Goal: Task Accomplishment & Management: Complete application form

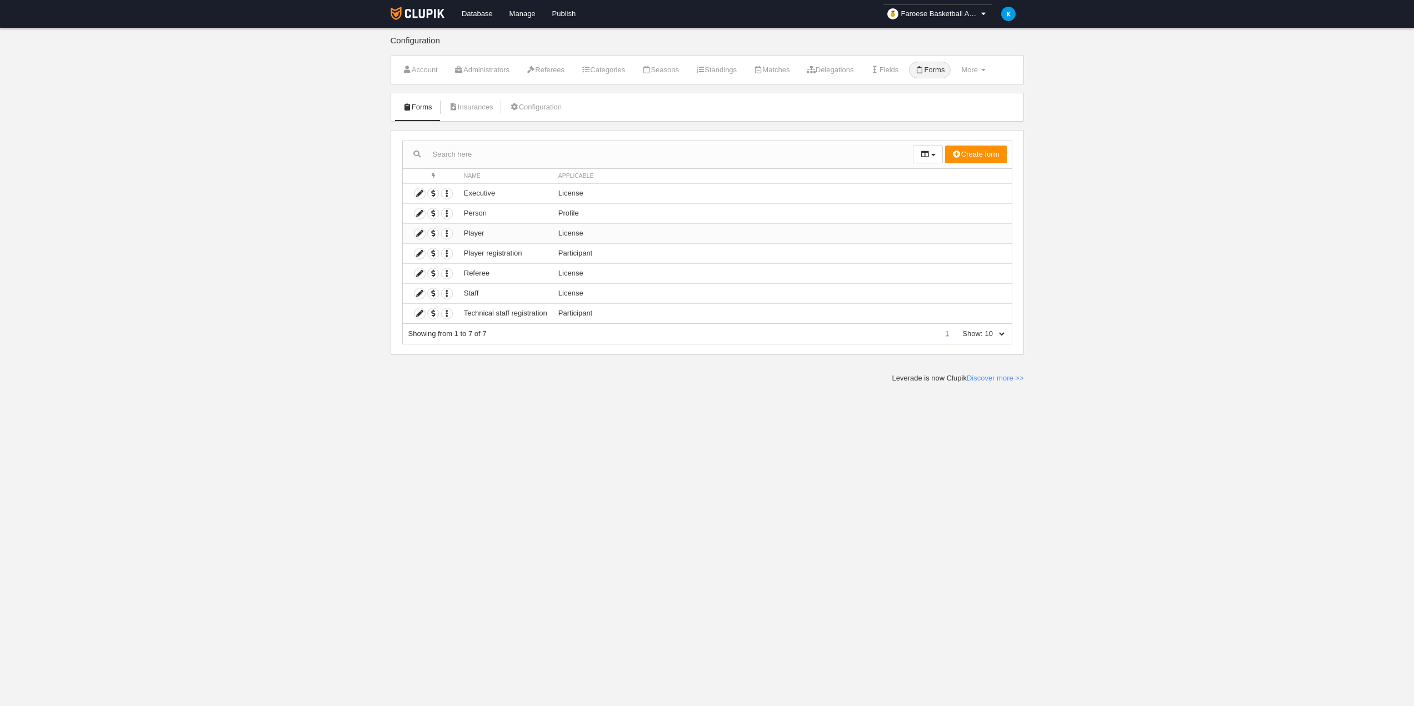
click at [625, 232] on td "License" at bounding box center [782, 233] width 459 height 20
click at [415, 231] on icon at bounding box center [420, 233] width 11 height 11
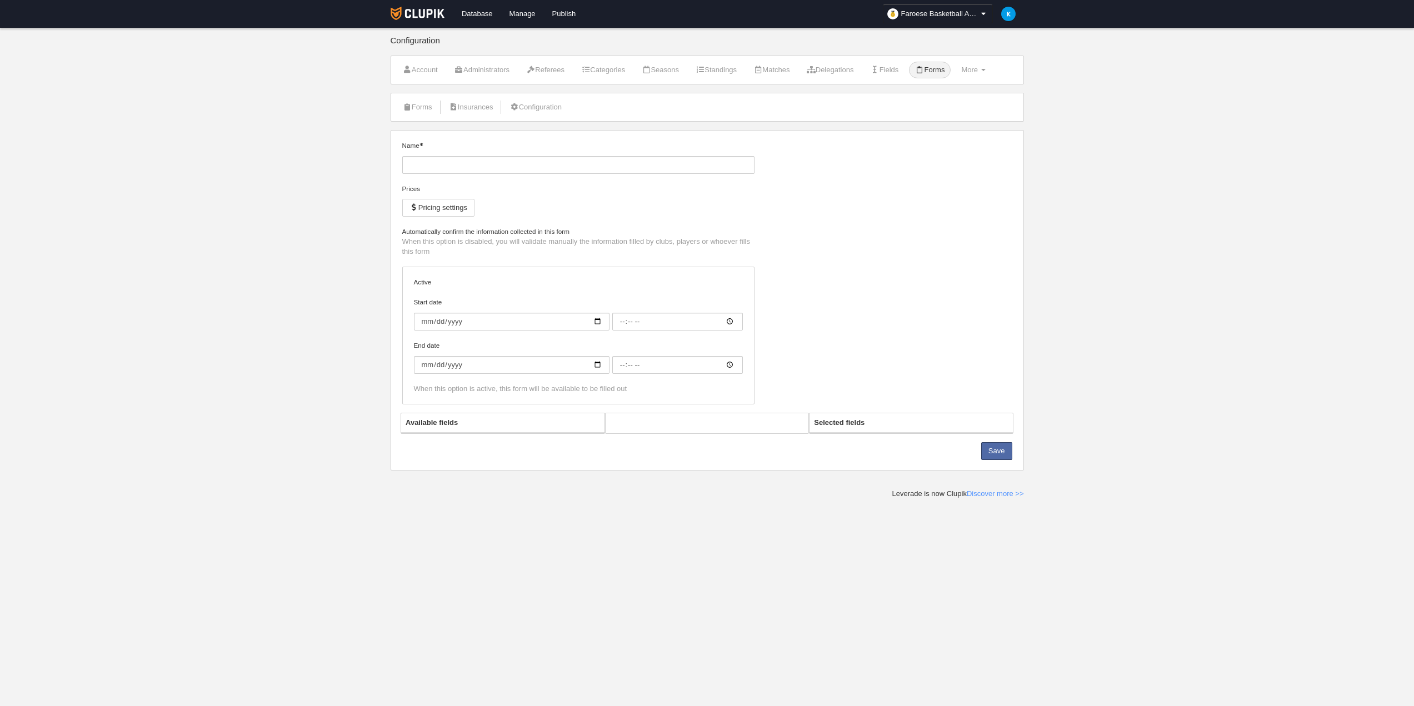
type input "Player"
checkbox input "true"
select select "selected"
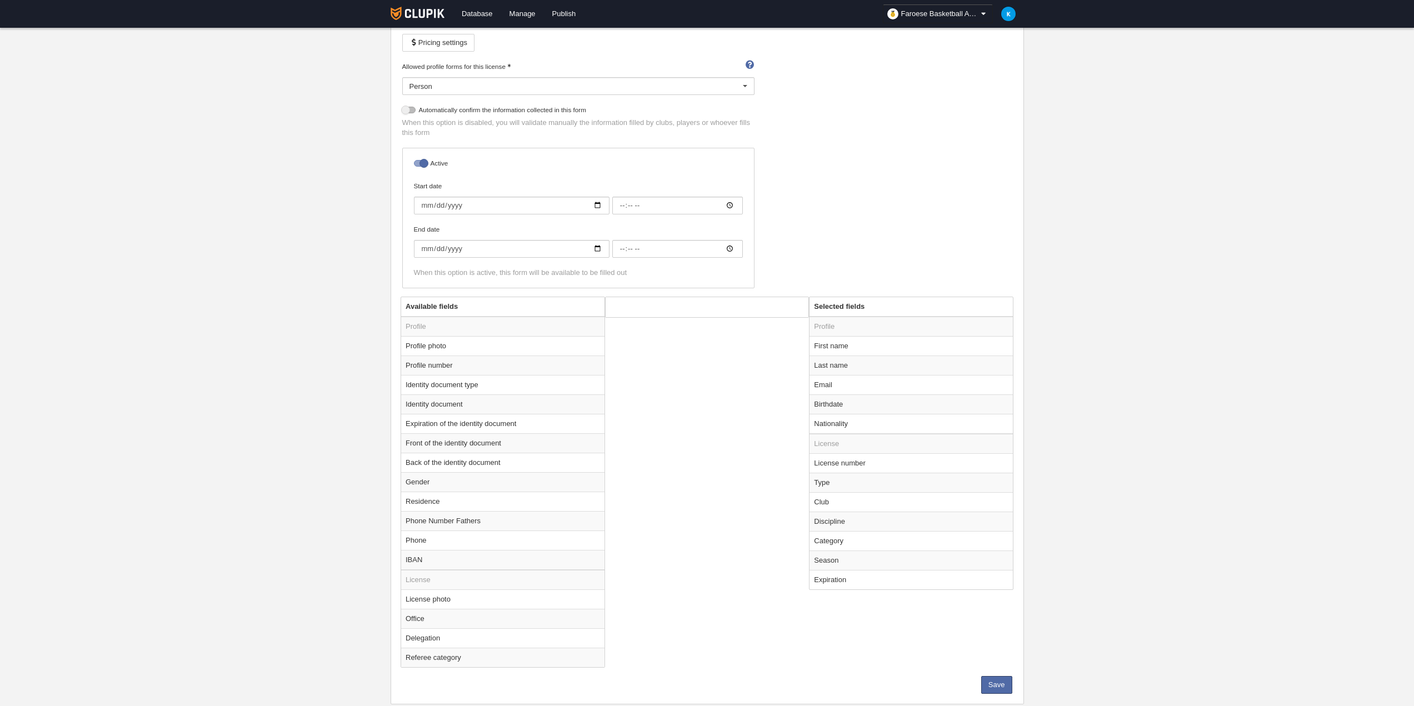
scroll to position [167, 0]
click at [830, 430] on td "Nationality" at bounding box center [911, 422] width 203 height 20
radio input "true"
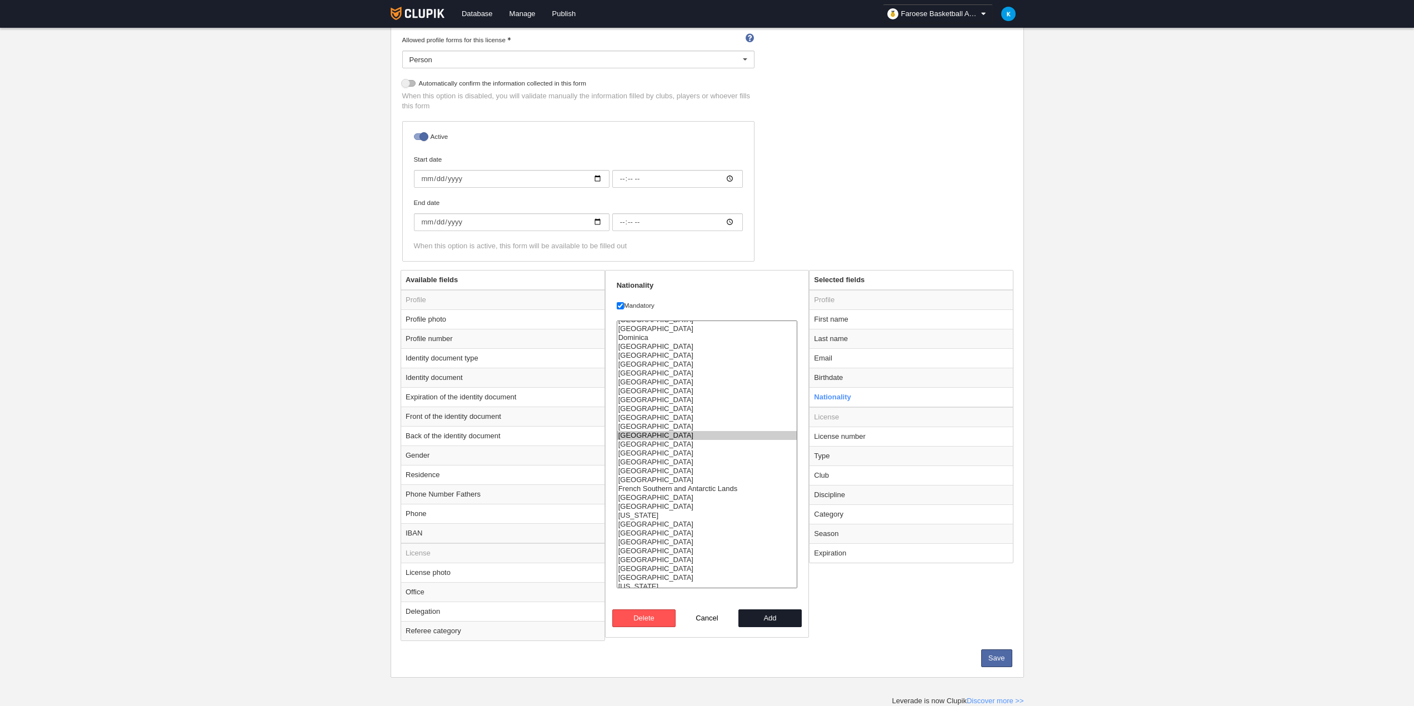
scroll to position [556, 0]
click at [650, 392] on option "[GEOGRAPHIC_DATA]" at bounding box center [707, 392] width 180 height 9
click at [659, 390] on option "[GEOGRAPHIC_DATA]" at bounding box center [707, 392] width 180 height 9
click at [682, 389] on option "[GEOGRAPHIC_DATA]" at bounding box center [707, 392] width 180 height 9
drag, startPoint x: 653, startPoint y: 578, endPoint x: 650, endPoint y: 349, distance: 229.0
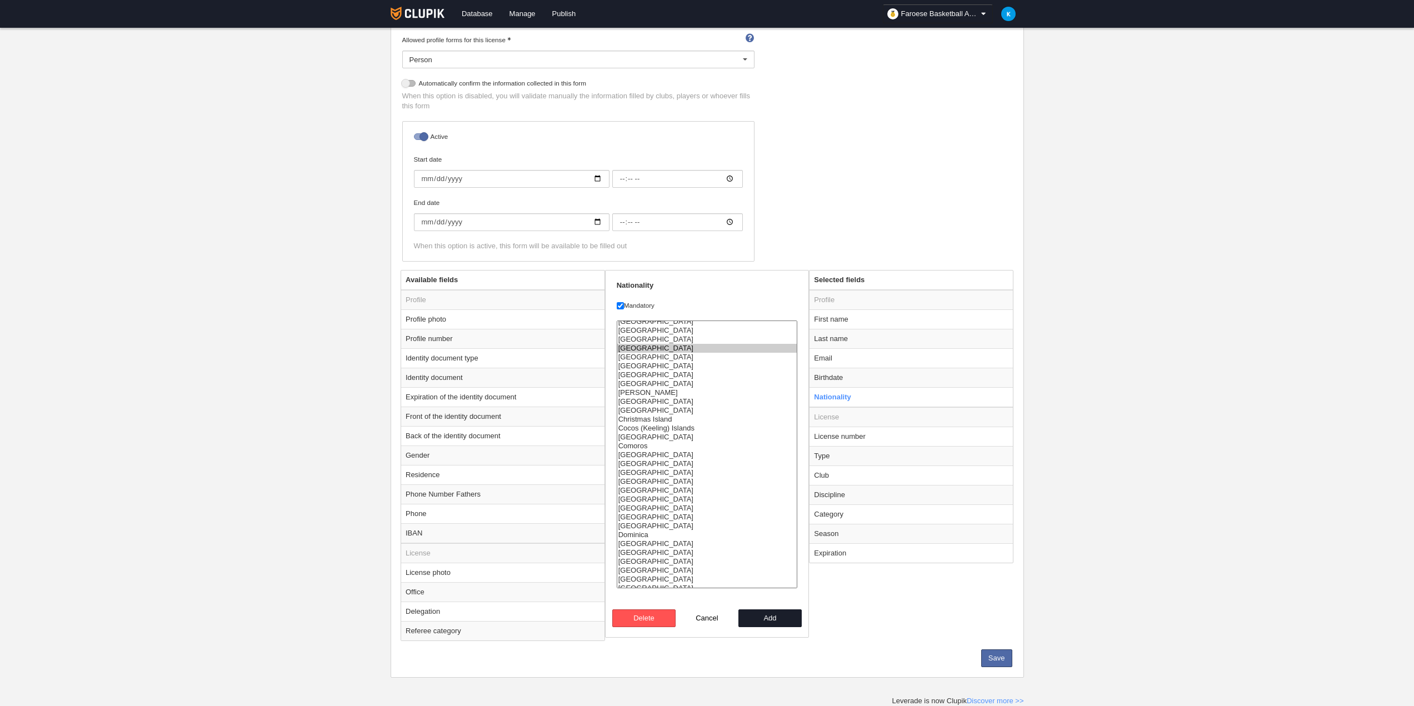
click at [650, 349] on select "[GEOGRAPHIC_DATA] [GEOGRAPHIC_DATA] [GEOGRAPHIC_DATA] [GEOGRAPHIC_DATA] [US_STA…" at bounding box center [707, 455] width 181 height 268
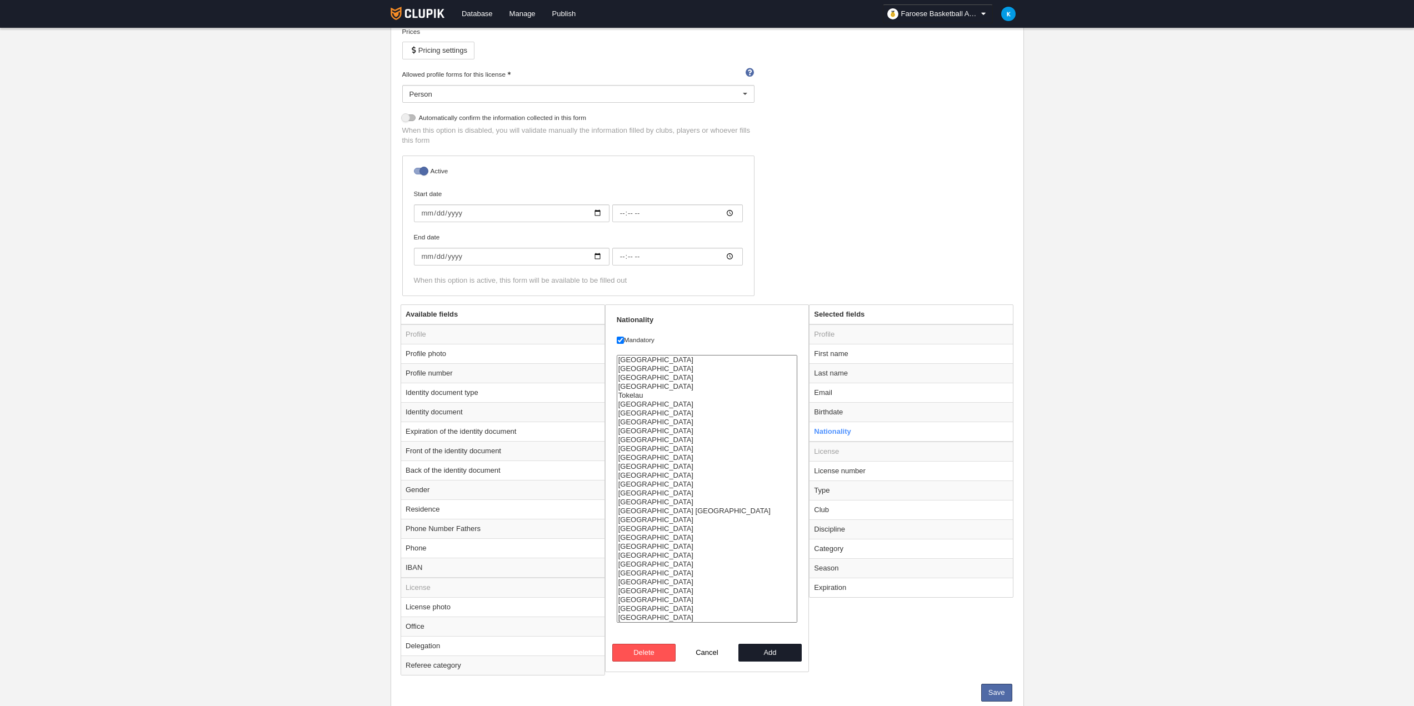
scroll to position [192, 0]
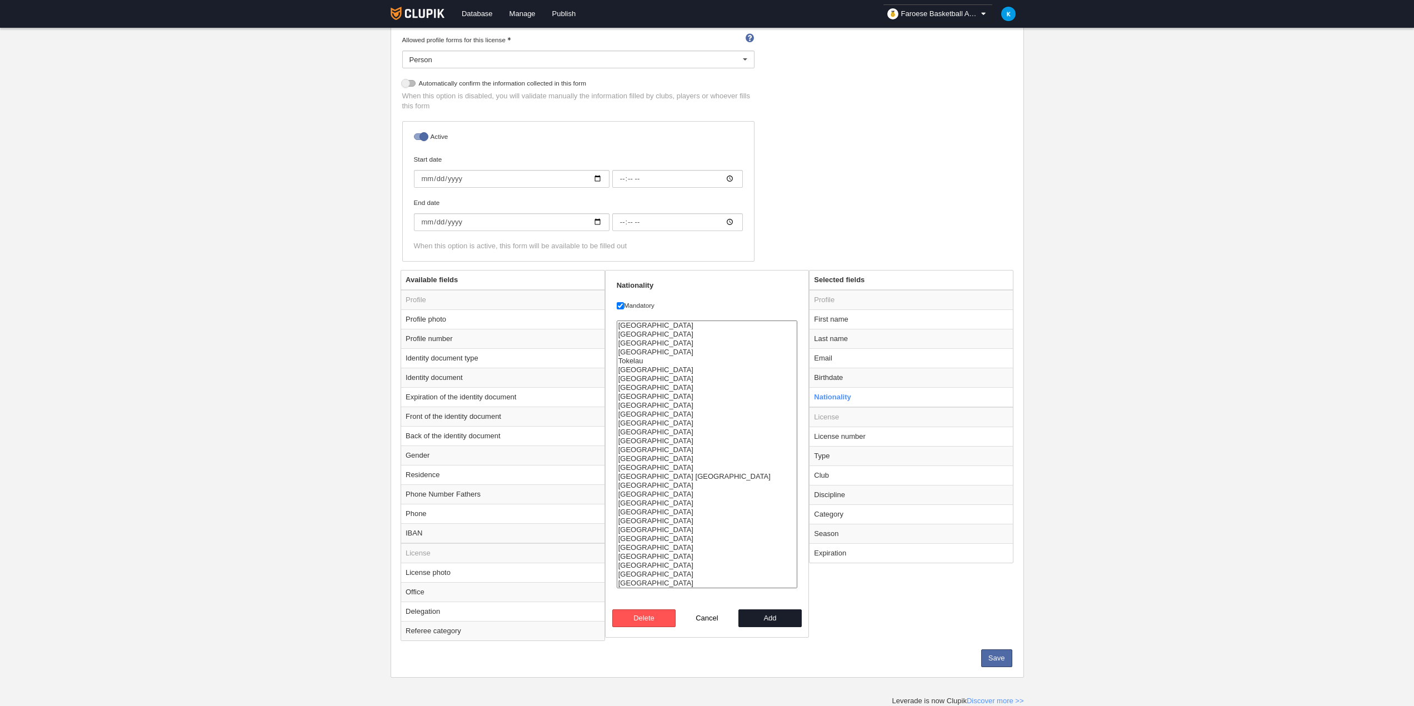
drag, startPoint x: 647, startPoint y: 518, endPoint x: 640, endPoint y: 583, distance: 66.0
select select "af"
click at [640, 583] on select "[GEOGRAPHIC_DATA] [GEOGRAPHIC_DATA] [GEOGRAPHIC_DATA] [GEOGRAPHIC_DATA] [US_STA…" at bounding box center [707, 455] width 181 height 268
click at [772, 621] on button "Add" at bounding box center [770, 619] width 63 height 18
radio input "false"
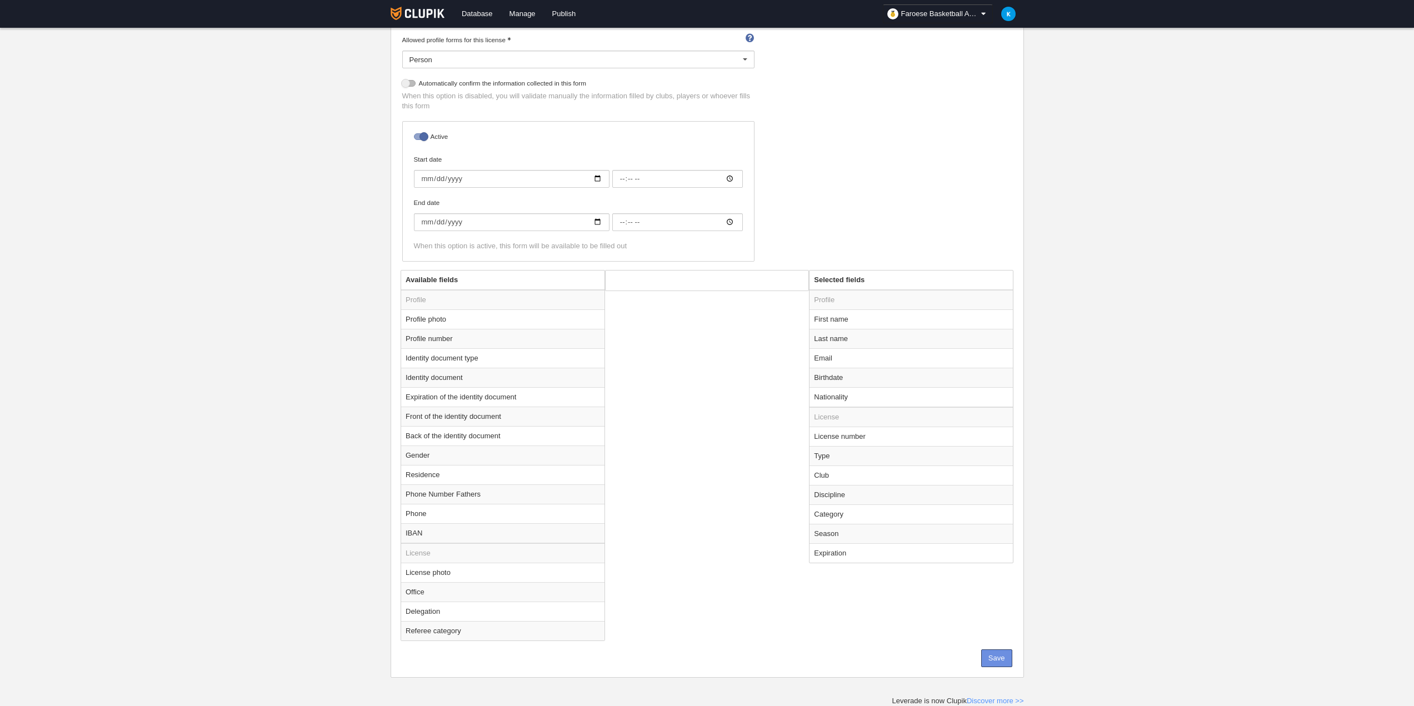
click at [1002, 657] on button "Save" at bounding box center [996, 659] width 31 height 18
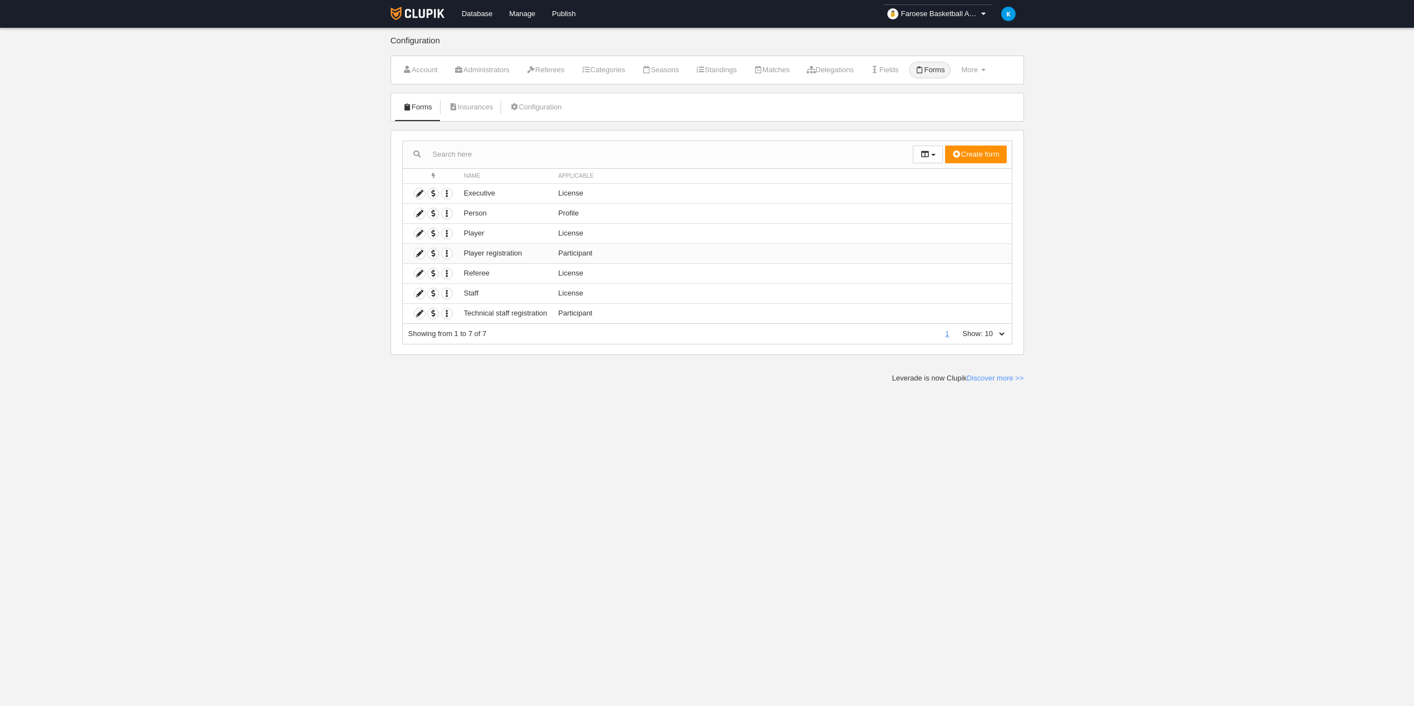
click at [601, 253] on td "Participant" at bounding box center [782, 253] width 459 height 20
click at [419, 251] on icon at bounding box center [420, 253] width 11 height 11
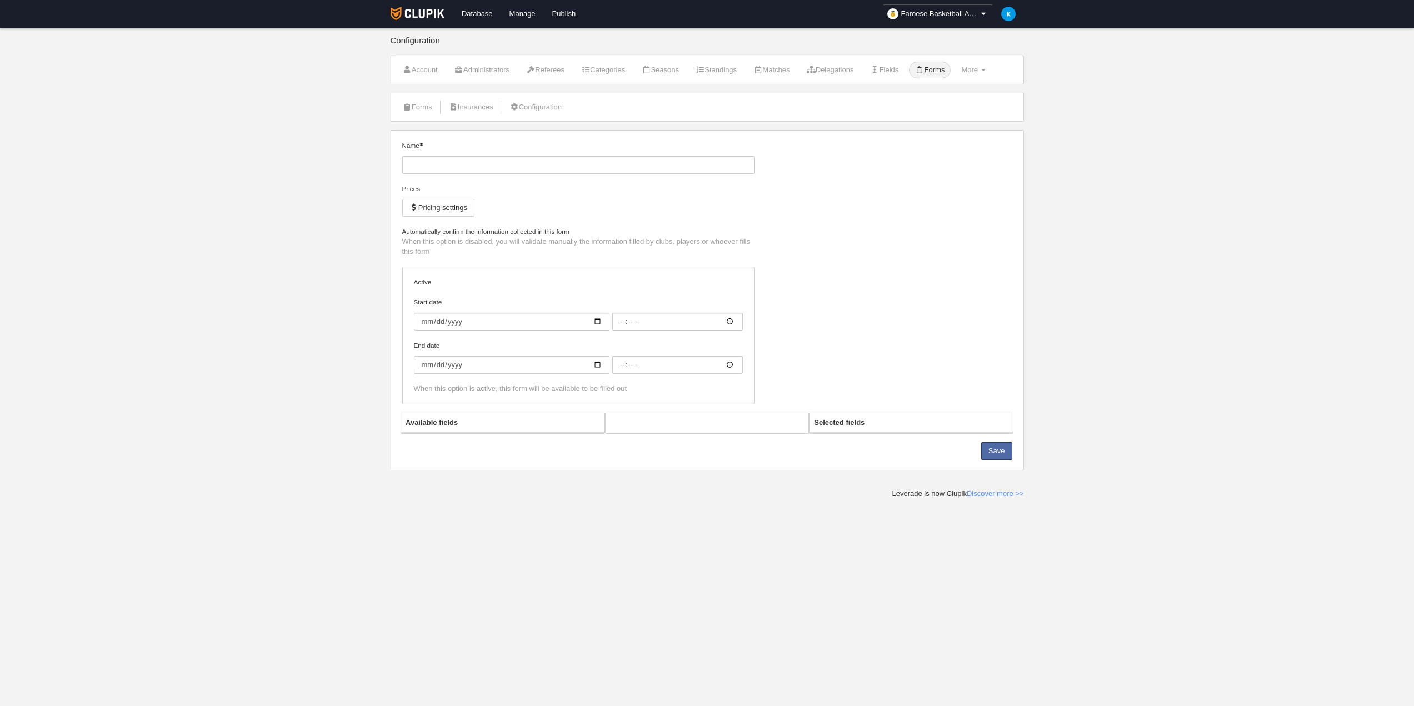
type input "Player registration"
checkbox input "true"
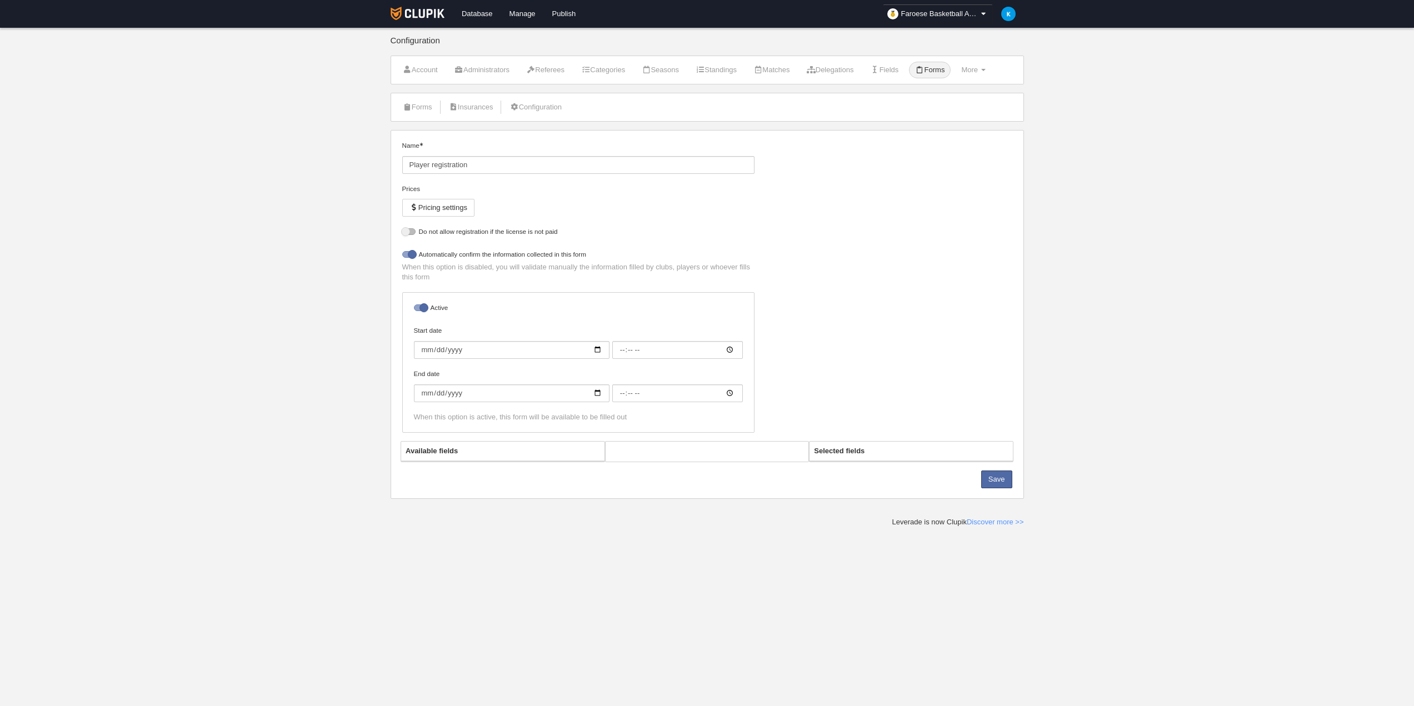
select select "selected"
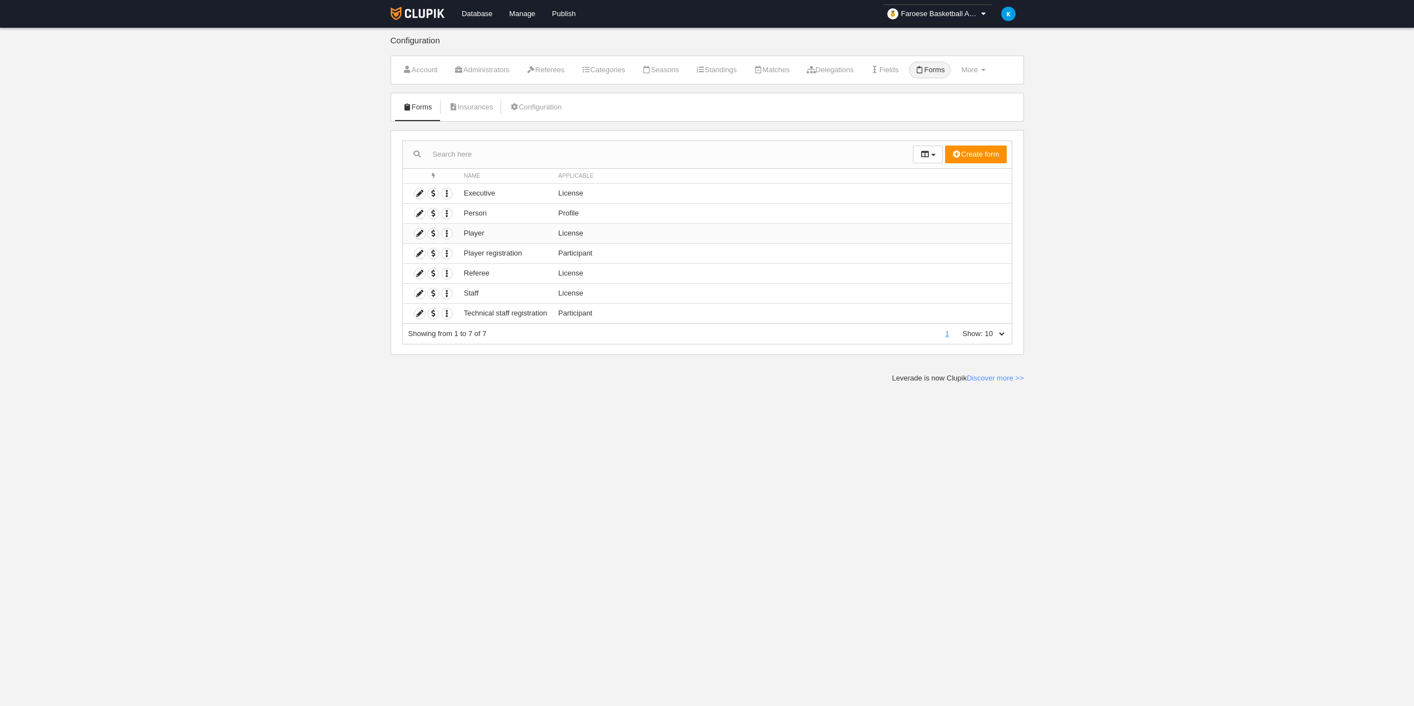
click at [493, 233] on td "Player" at bounding box center [505, 233] width 94 height 20
click at [446, 232] on icon "button" at bounding box center [447, 233] width 11 height 11
click at [413, 233] on td at bounding box center [431, 233] width 56 height 20
click at [421, 233] on icon at bounding box center [420, 233] width 11 height 11
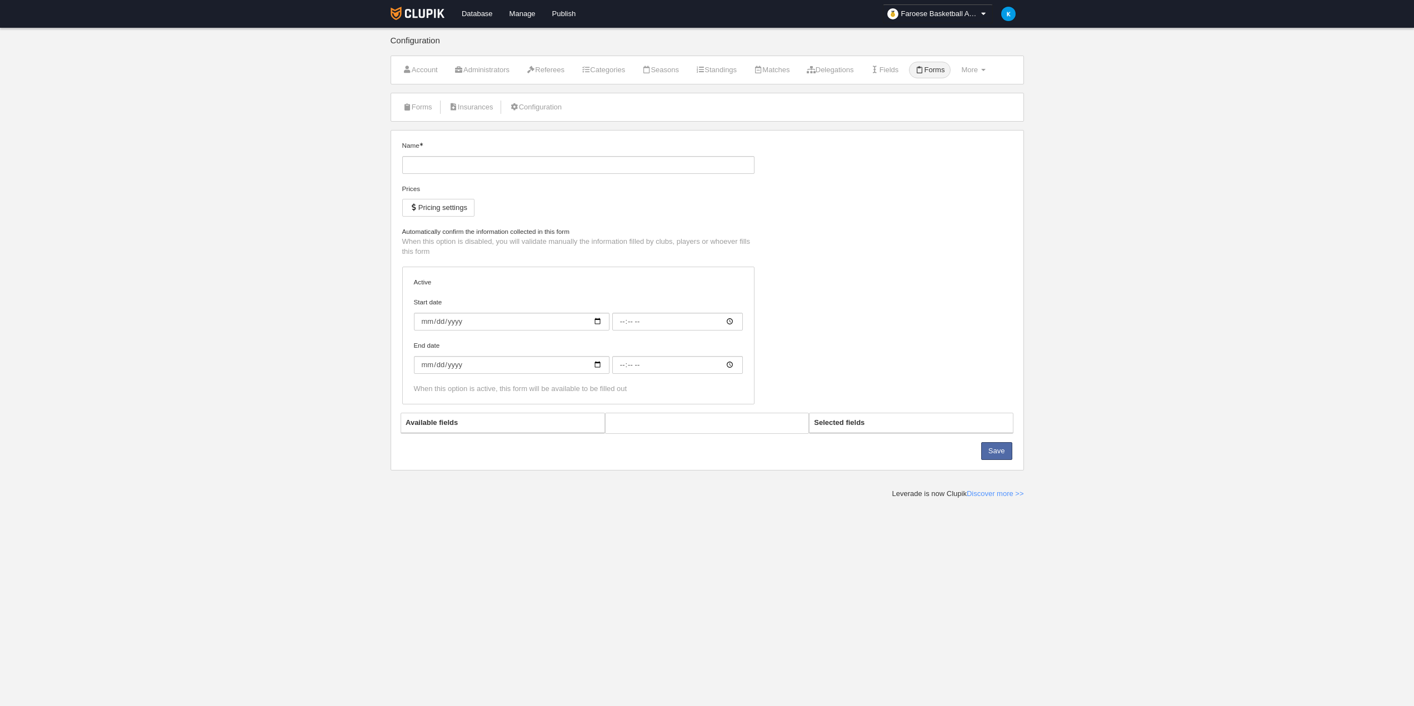
type input "Player"
checkbox input "true"
select select "selected"
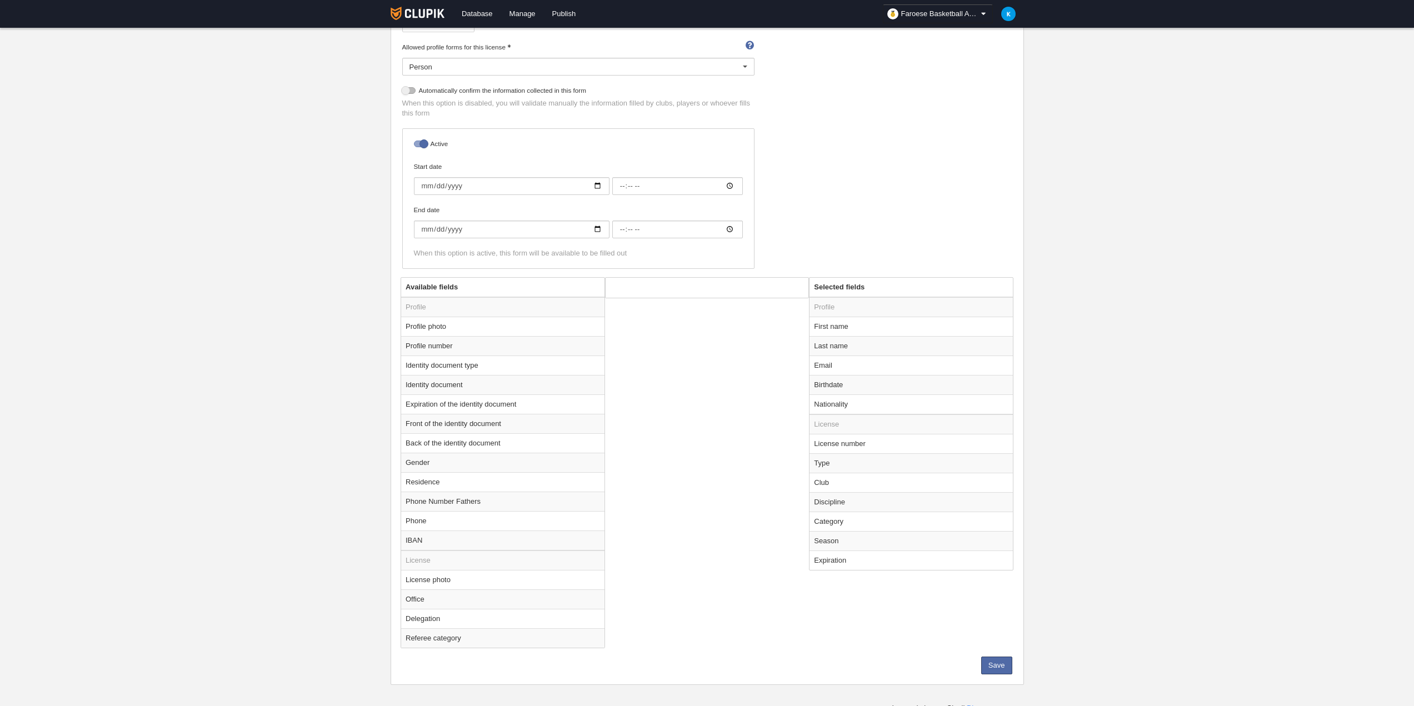
scroll to position [192, 0]
click at [838, 397] on td "Nationality" at bounding box center [911, 397] width 203 height 20
radio input "true"
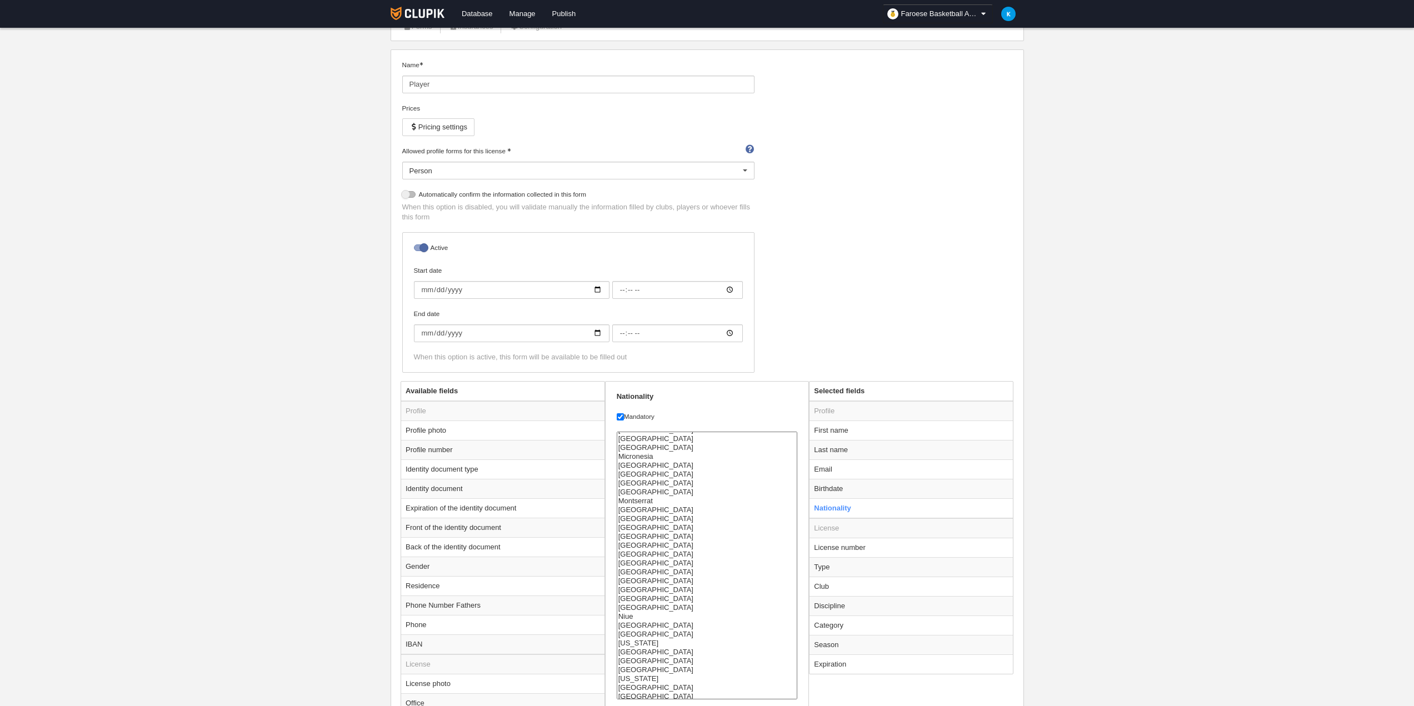
scroll to position [1938, 0]
click at [640, 416] on label "Mandatory" at bounding box center [707, 417] width 181 height 10
click at [624, 416] on input "Mandatory" at bounding box center [620, 416] width 7 height 7
checkbox input "false"
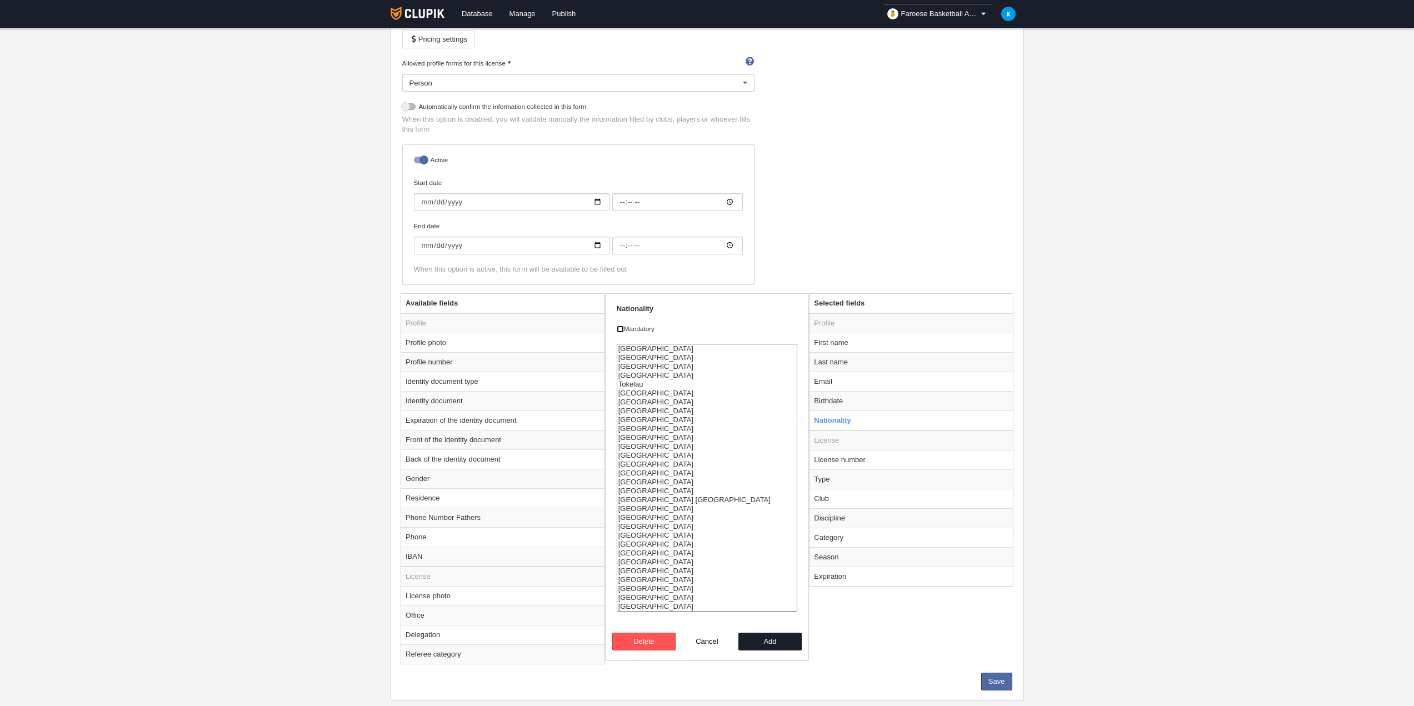
scroll to position [192, 0]
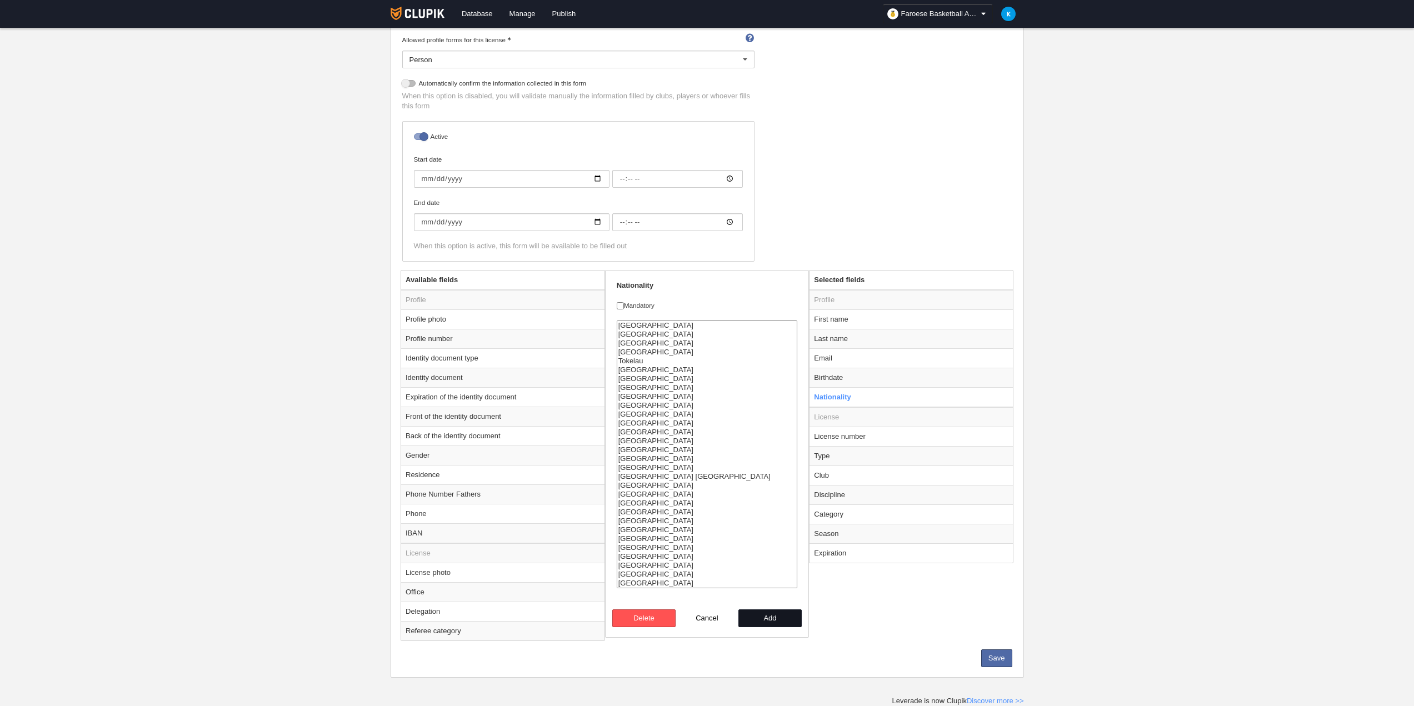
click at [780, 618] on button "Add" at bounding box center [770, 619] width 63 height 18
radio input "false"
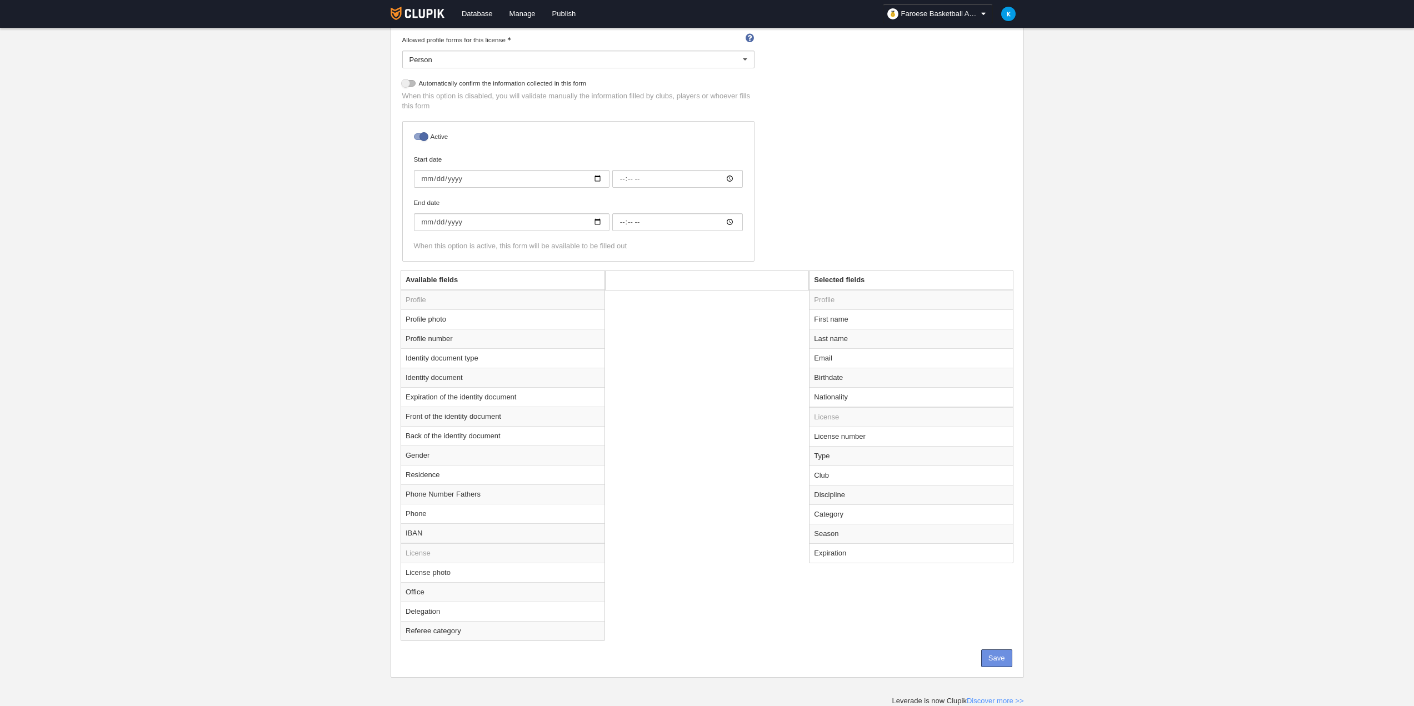
click at [1006, 661] on button "Save" at bounding box center [996, 659] width 31 height 18
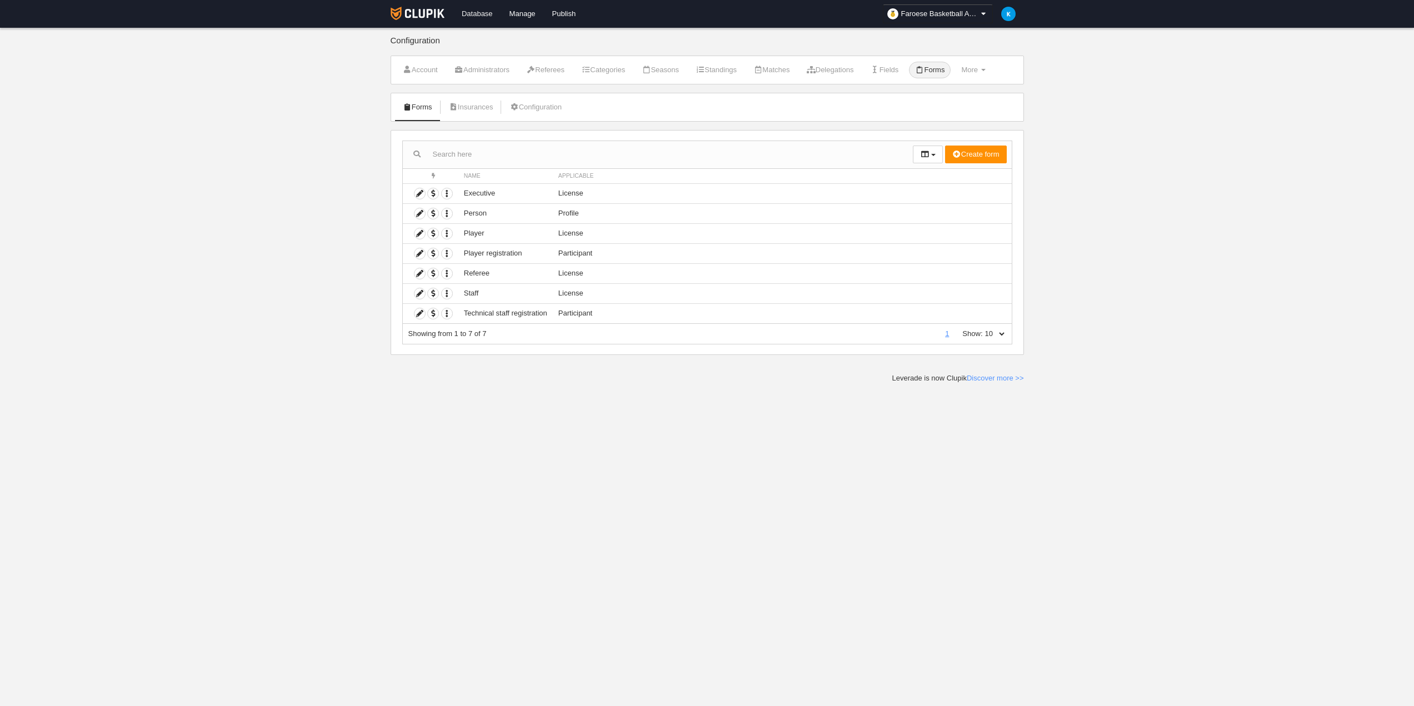
click at [490, 17] on link "Database" at bounding box center [477, 14] width 48 height 28
